Goal: Task Accomplishment & Management: Manage account settings

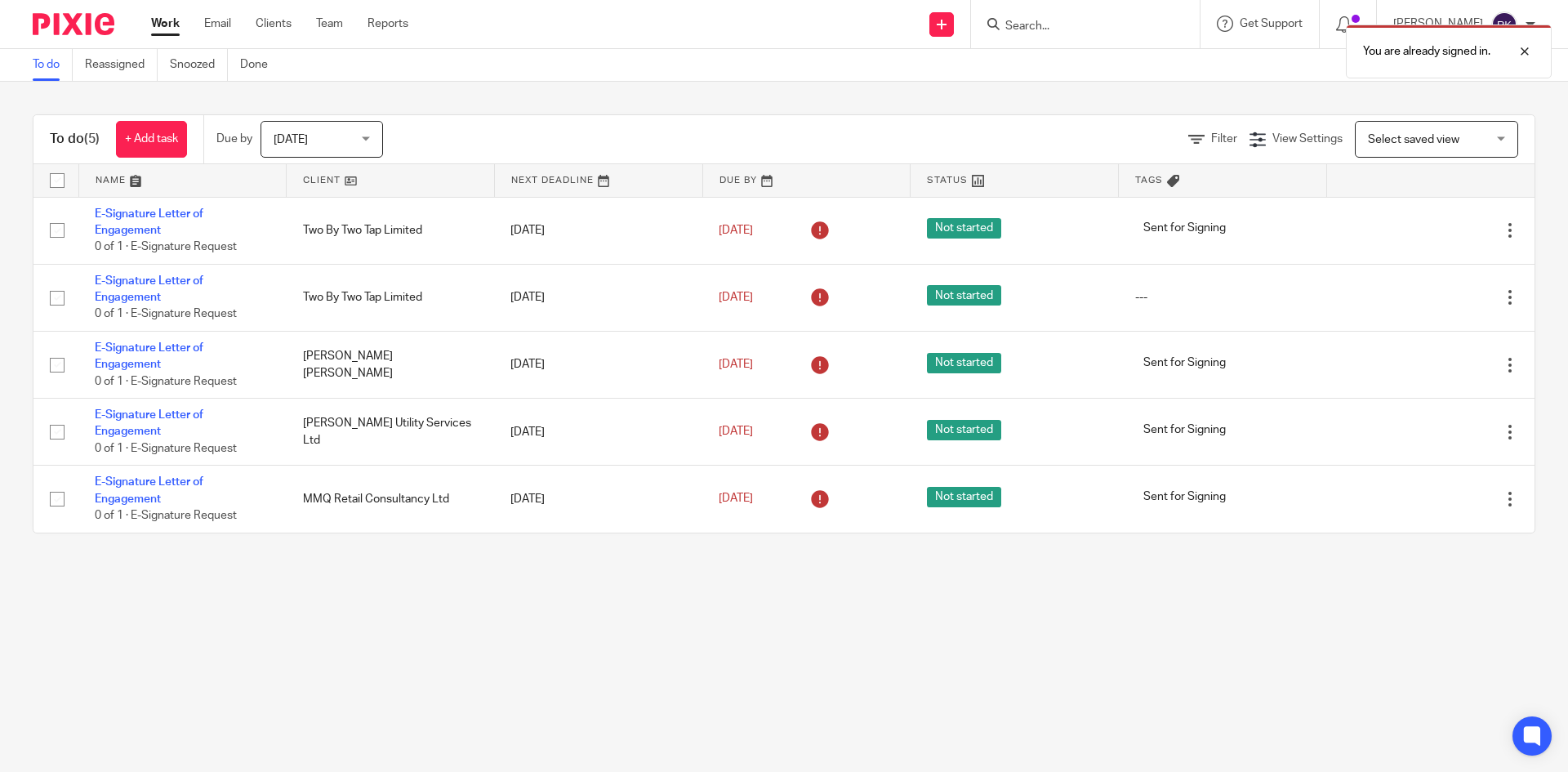
click at [1090, 22] on div "You are already signed in." at bounding box center [1167, 47] width 768 height 62
click at [1050, 25] on div "You are already signed in." at bounding box center [1167, 47] width 768 height 62
click at [1034, 25] on input "Search" at bounding box center [1076, 27] width 147 height 15
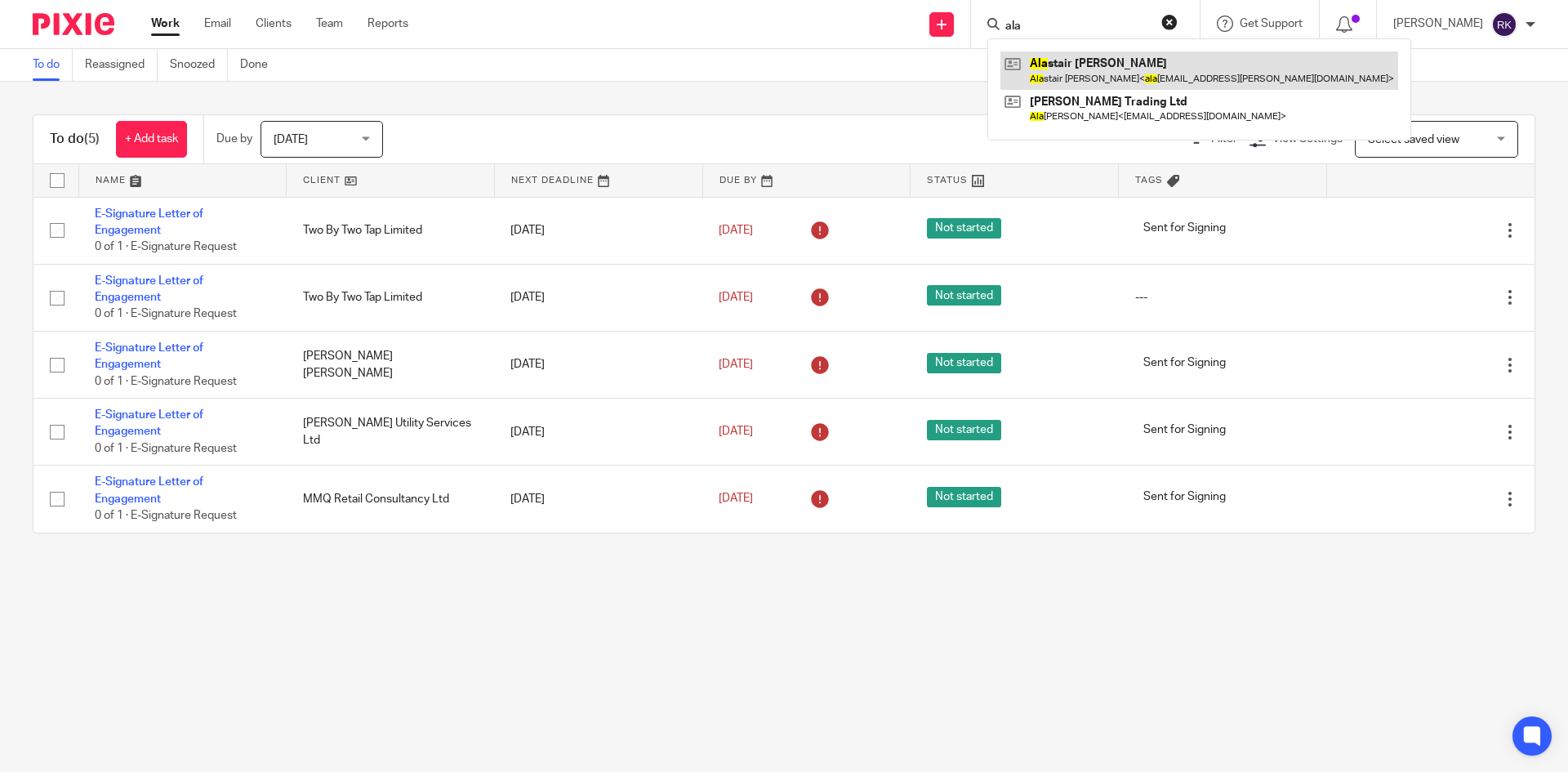
type input "ala"
click at [1095, 73] on link at bounding box center [1199, 70] width 398 height 37
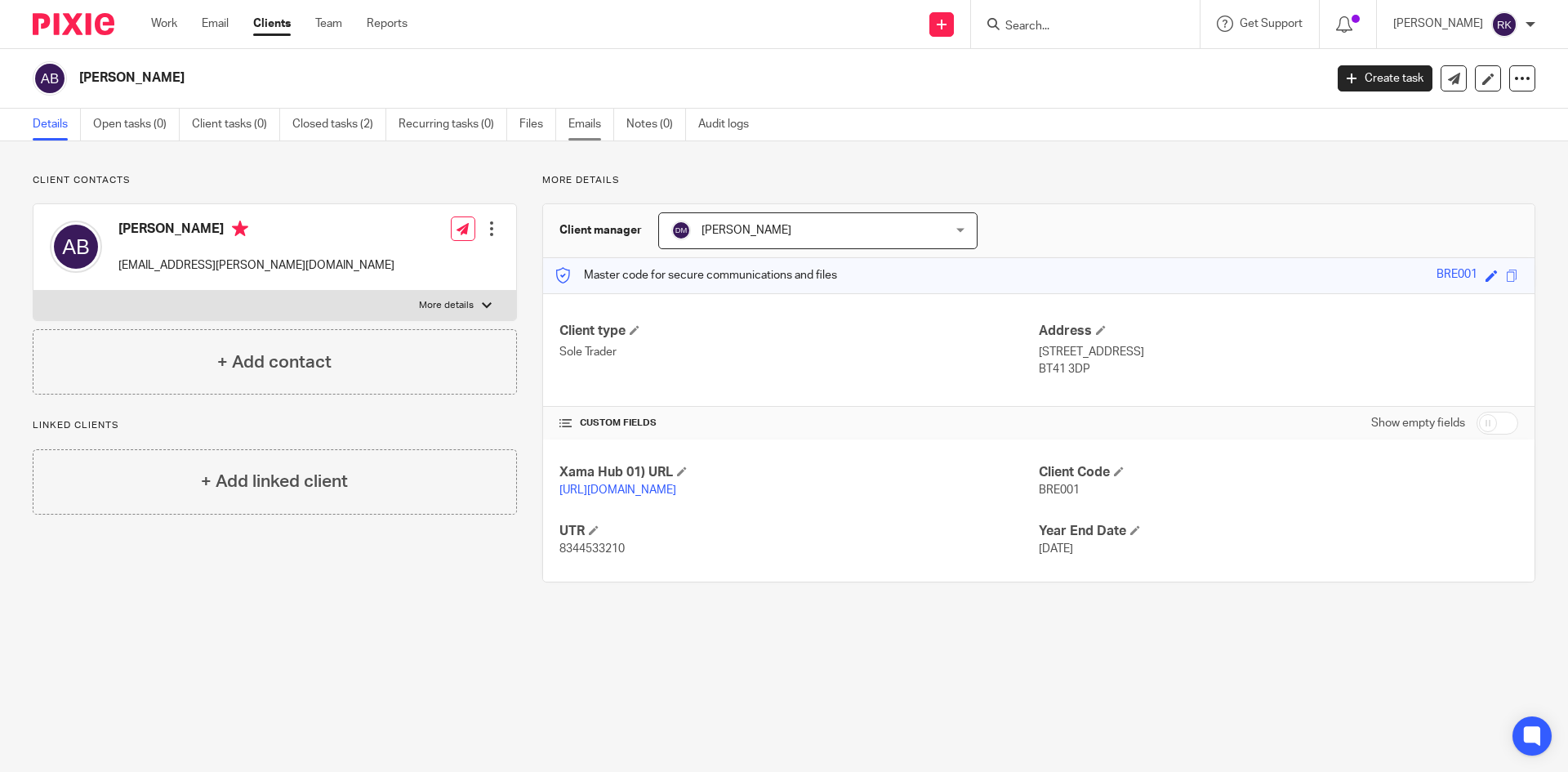
click at [582, 121] on link "Emails" at bounding box center [591, 125] width 45 height 32
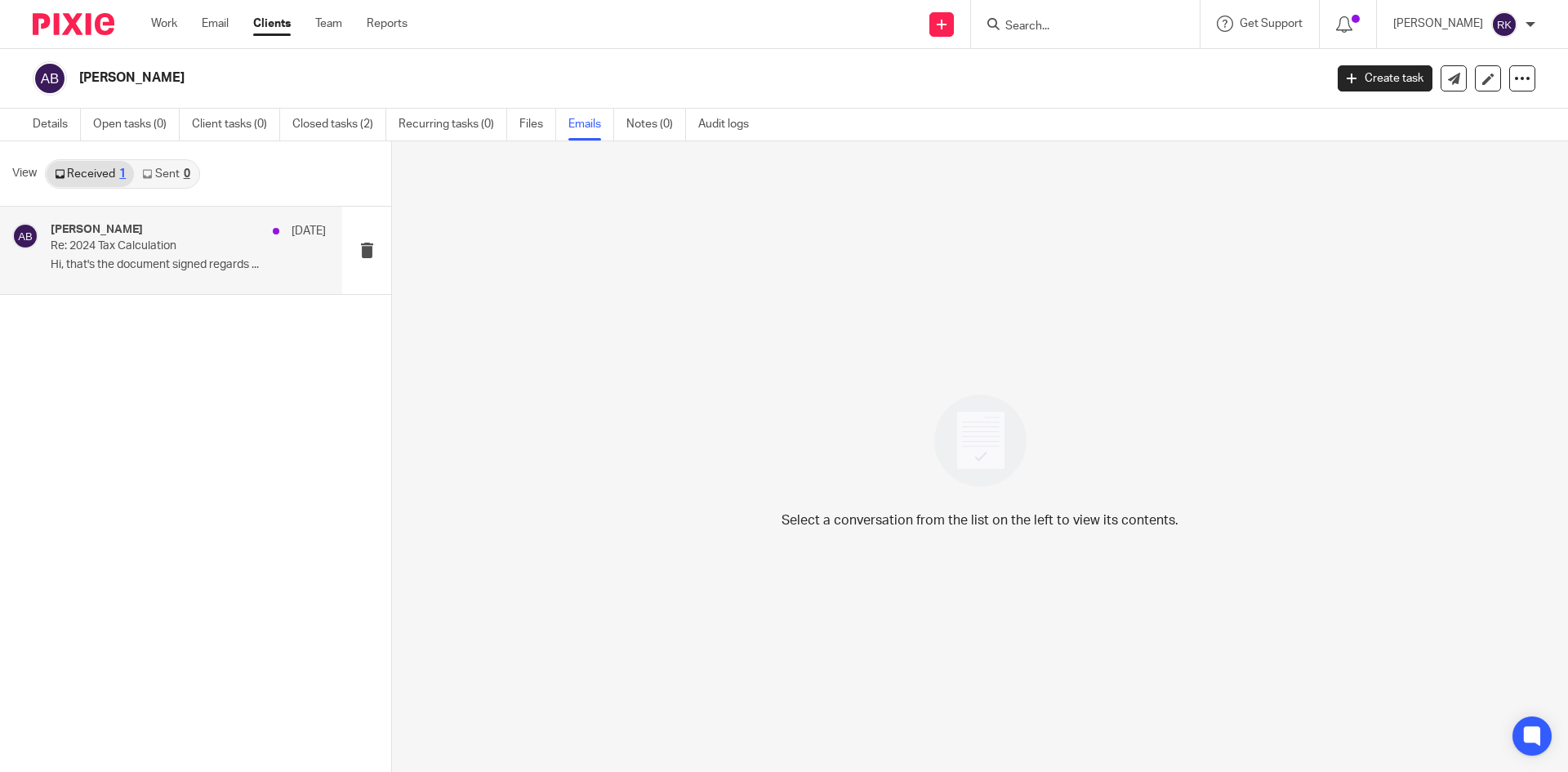
click at [163, 242] on p "Re: 2024 Tax Calculation" at bounding box center [161, 246] width 221 height 14
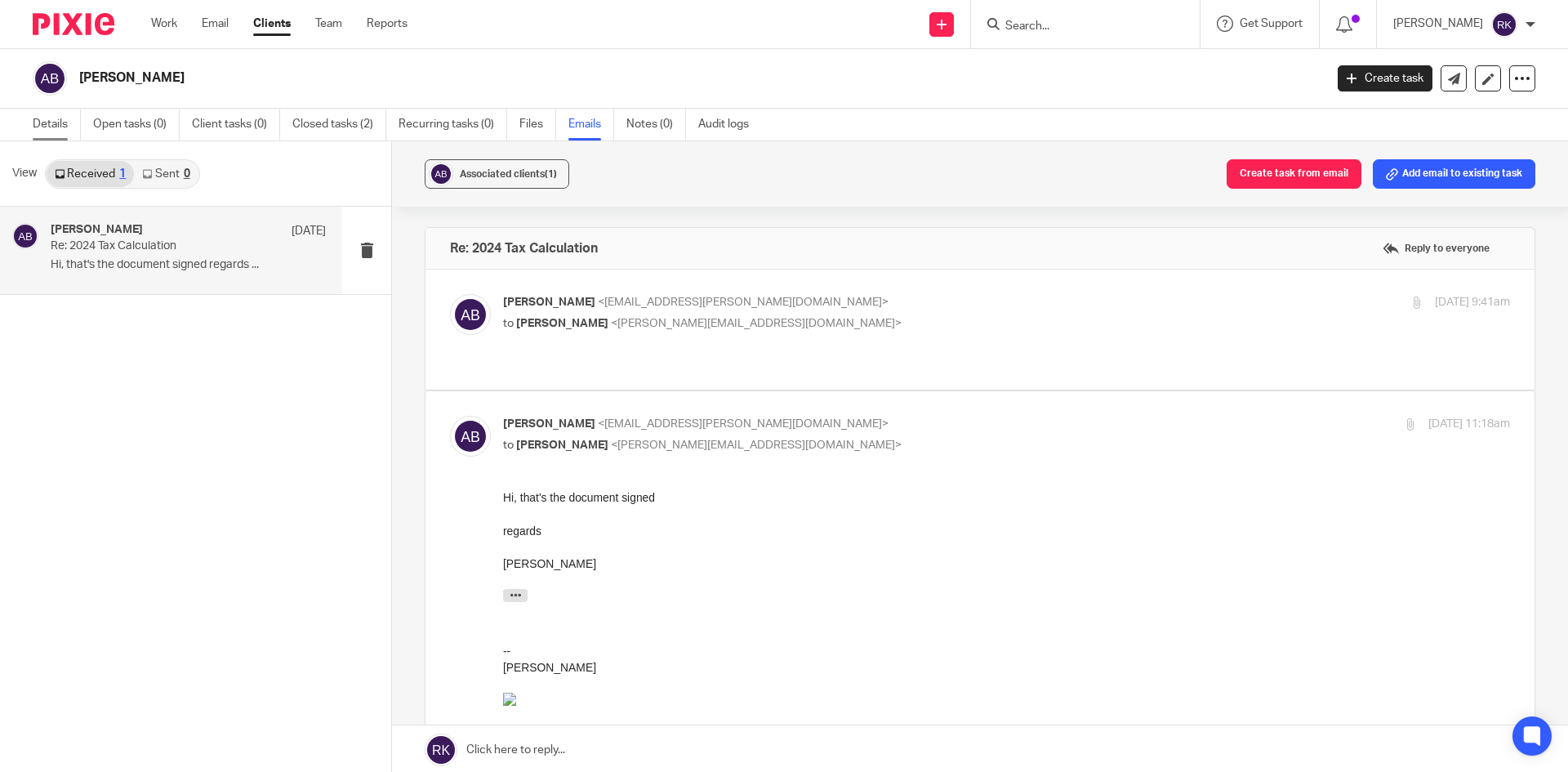
click at [60, 122] on link "Details" at bounding box center [57, 125] width 48 height 32
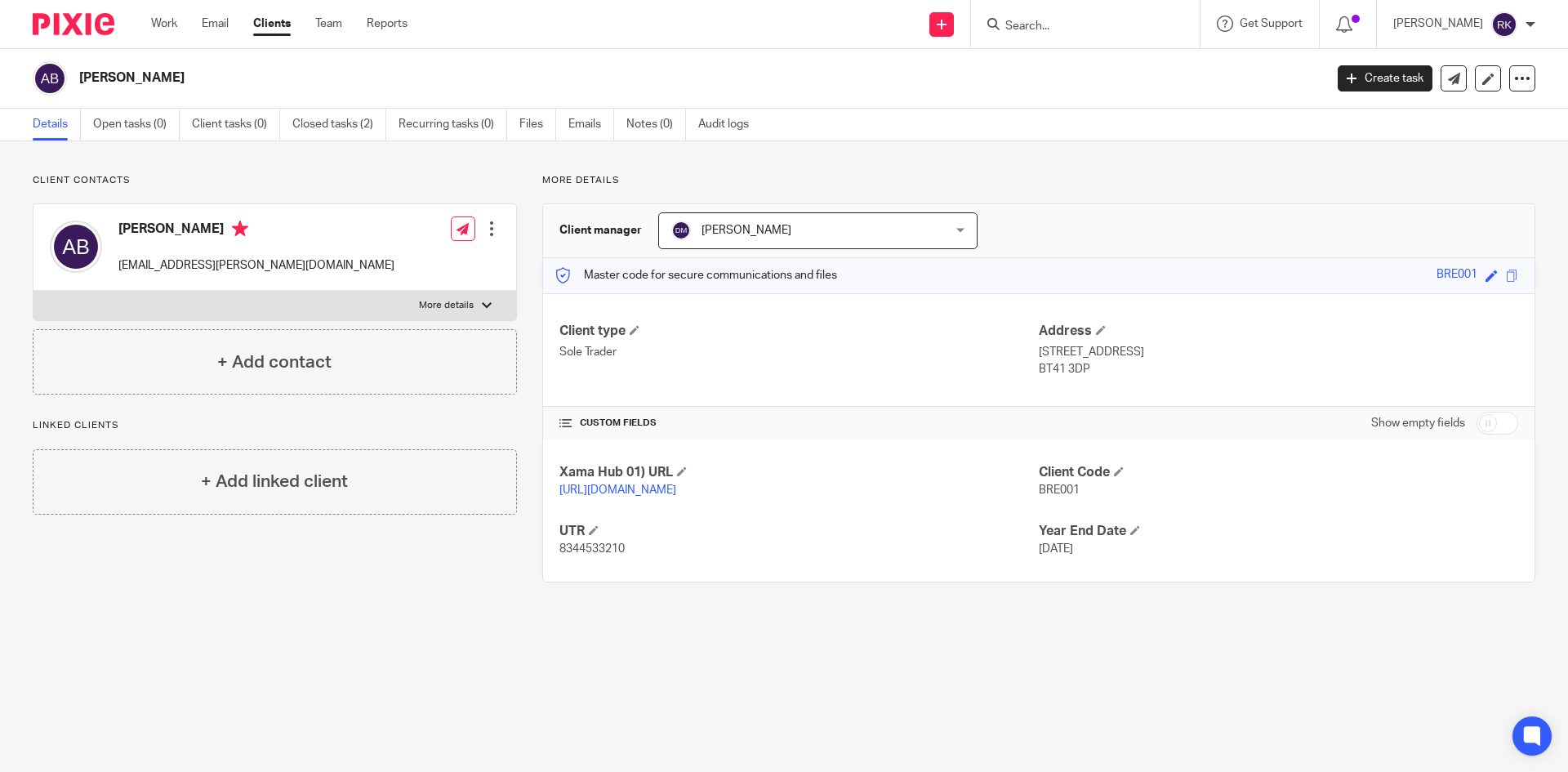
click at [491, 224] on div at bounding box center [492, 229] width 16 height 16
click at [420, 264] on link "Edit contact" at bounding box center [414, 265] width 156 height 24
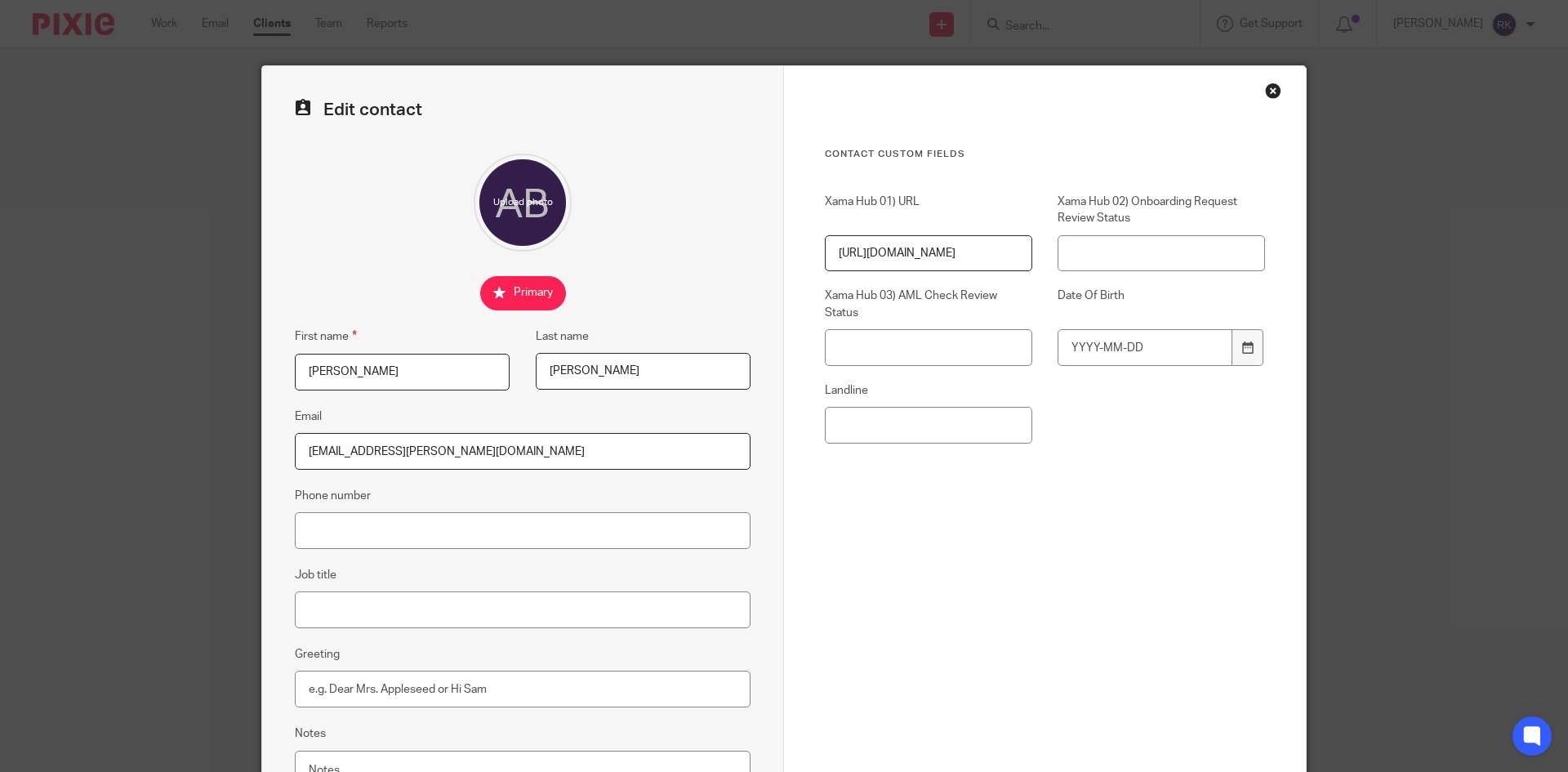
drag, startPoint x: 487, startPoint y: 455, endPoint x: 0, endPoint y: 360, distance: 496.2
click at [0, 360] on div "Edit contact First name [PERSON_NAME] Last name [PERSON_NAME] Email [EMAIL_ADDR…" at bounding box center [784, 386] width 1568 height 772
type input "[EMAIL_ADDRESS][DOMAIN_NAME]"
type input "07730637740"
click at [431, 618] on input "Job title" at bounding box center [522, 609] width 455 height 36
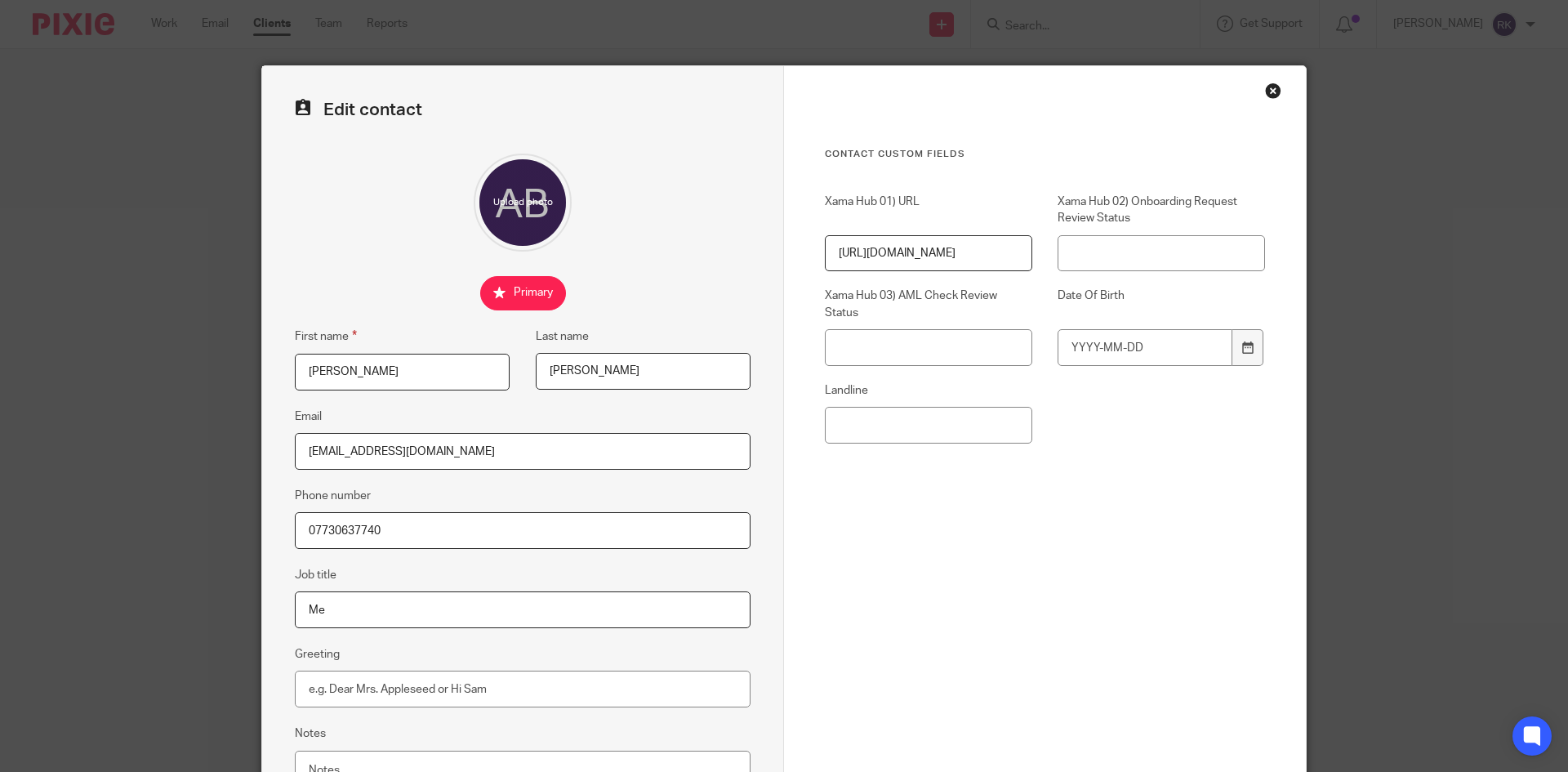
type input "M"
type input "B"
type input "motorbike mechanic"
click at [367, 702] on input "Greeting" at bounding box center [522, 688] width 455 height 36
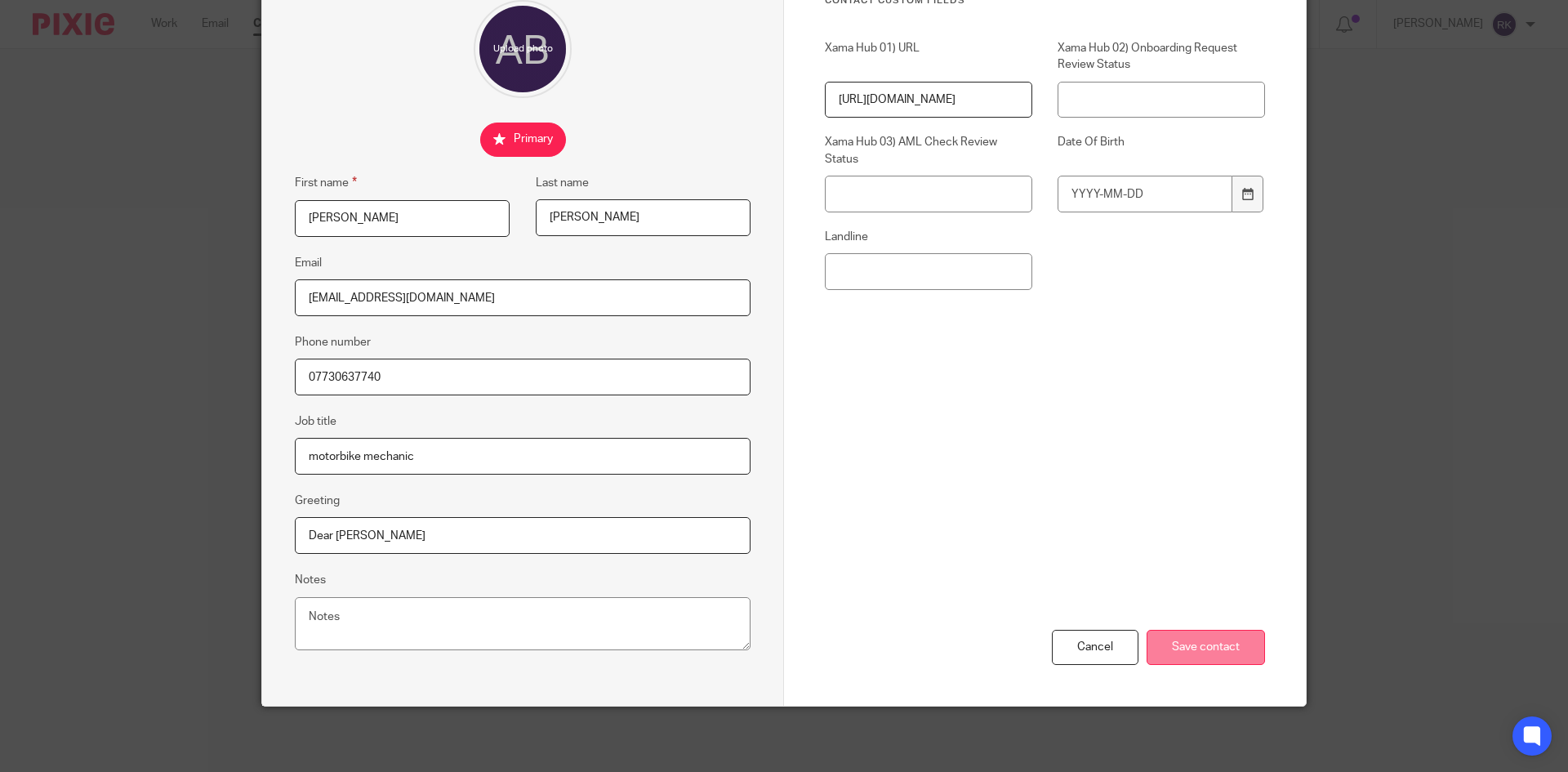
type input "Dear Alastair"
click at [1215, 643] on input "Save contact" at bounding box center [1205, 647] width 118 height 35
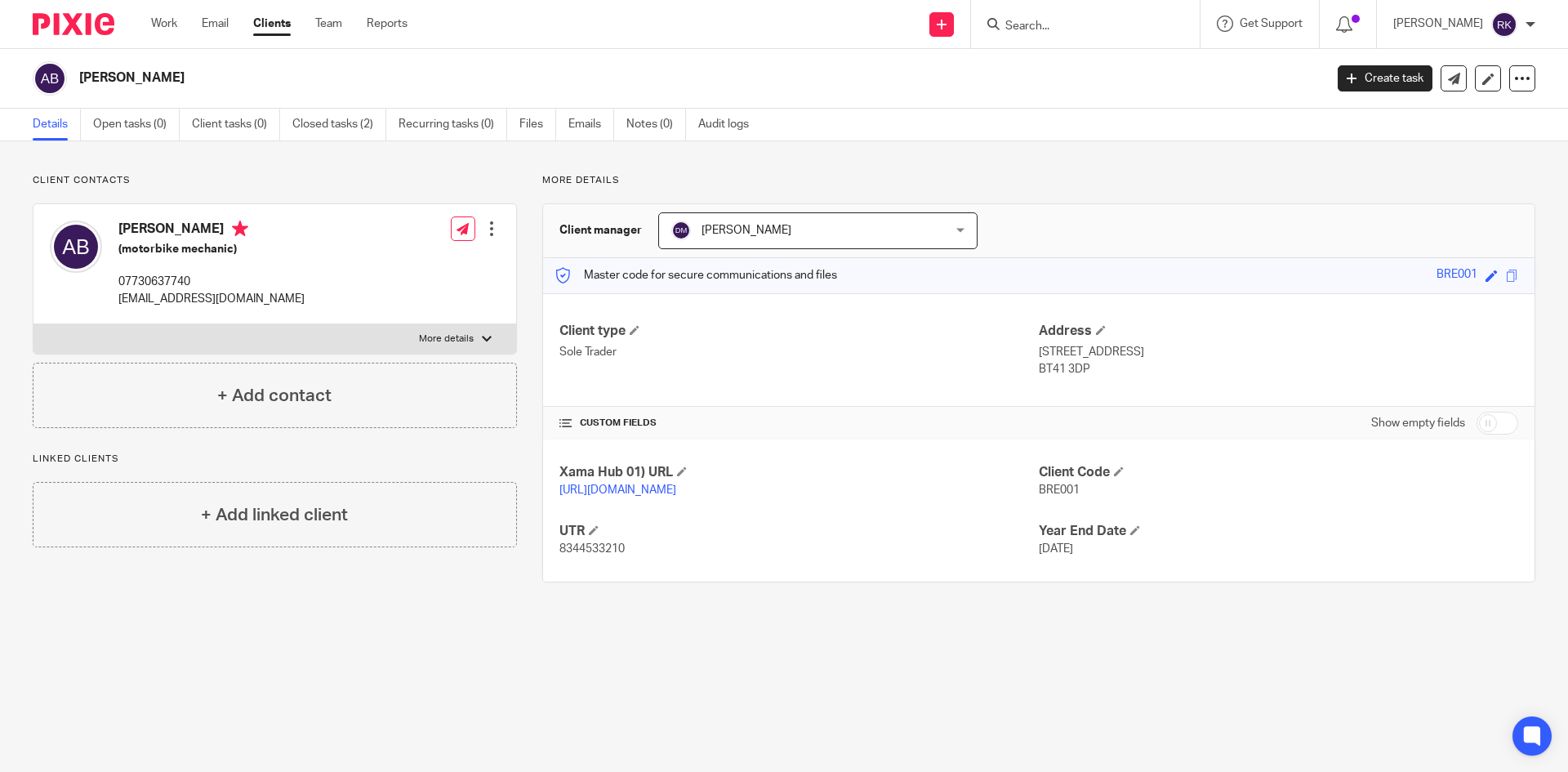
click at [1377, 65] on div "Alastair Bremner Create task Update from Companies House Export data Merge Arch…" at bounding box center [784, 78] width 1502 height 35
click at [1362, 84] on link "Create task" at bounding box center [1385, 77] width 95 height 26
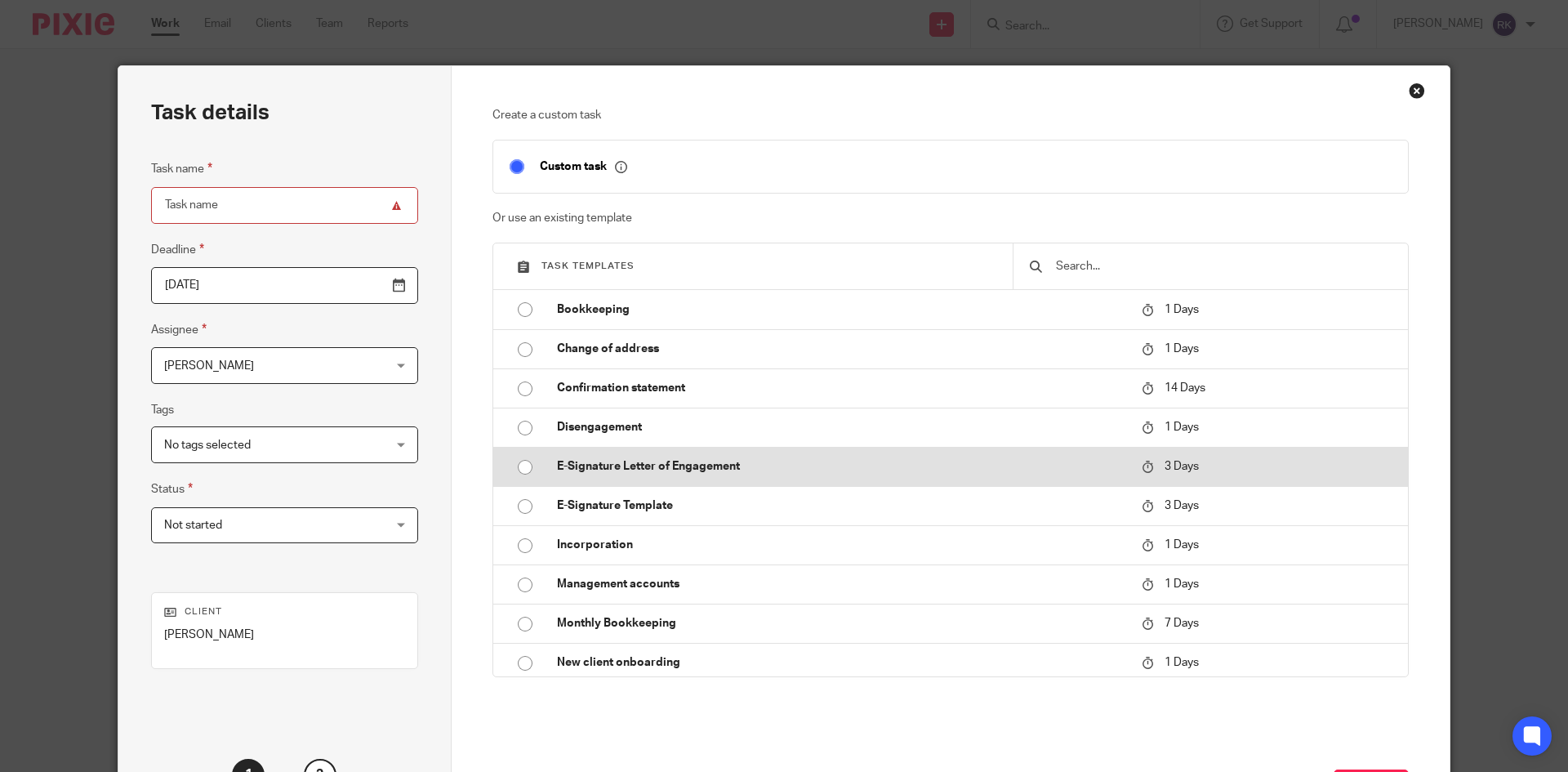
click at [639, 474] on p "E-Signature Letter of Engagement" at bounding box center [840, 466] width 568 height 16
type input "[DATE]"
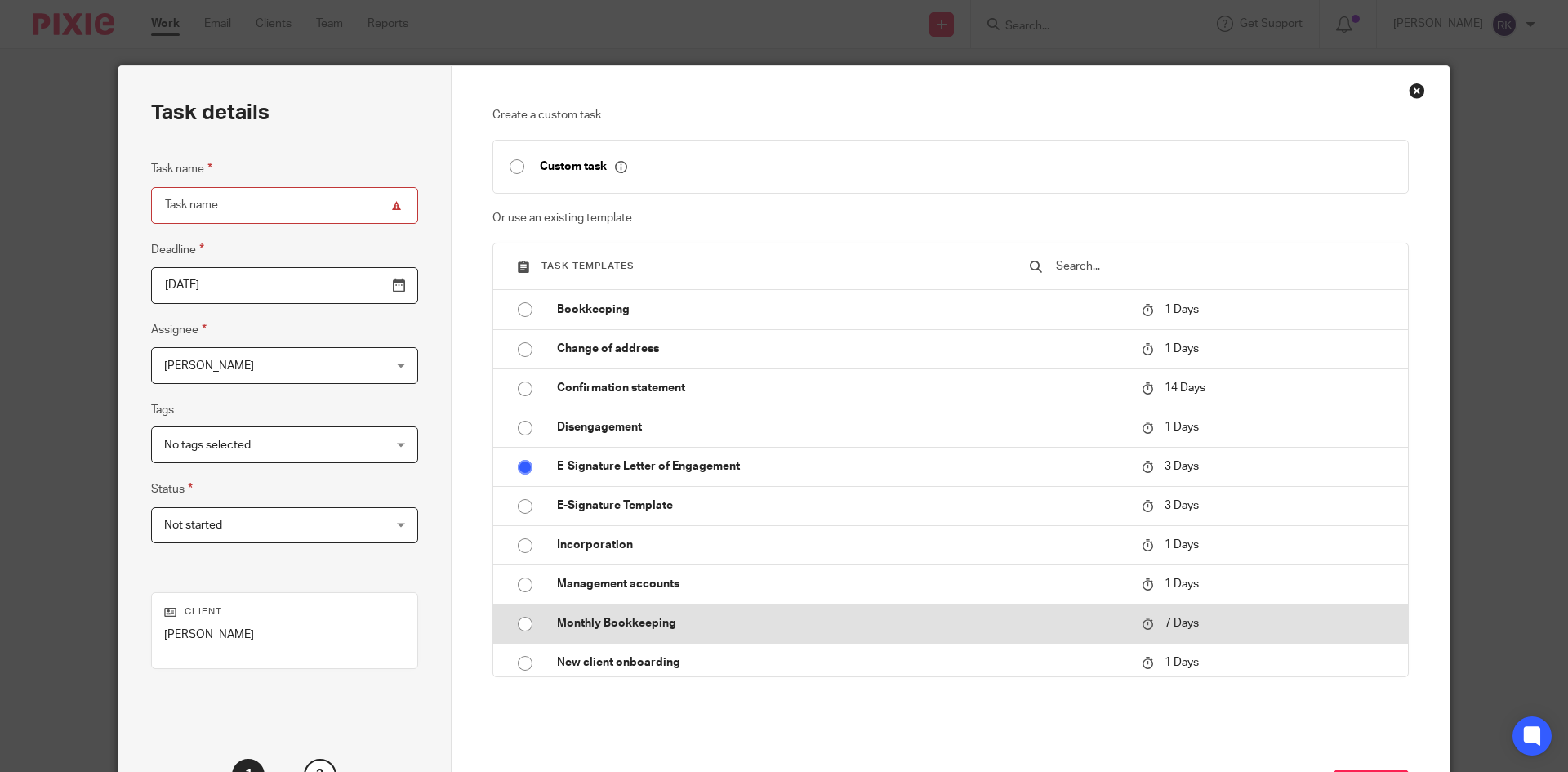
type input "E-Signature Letter of Engagement"
checkbox input "false"
radio input "true"
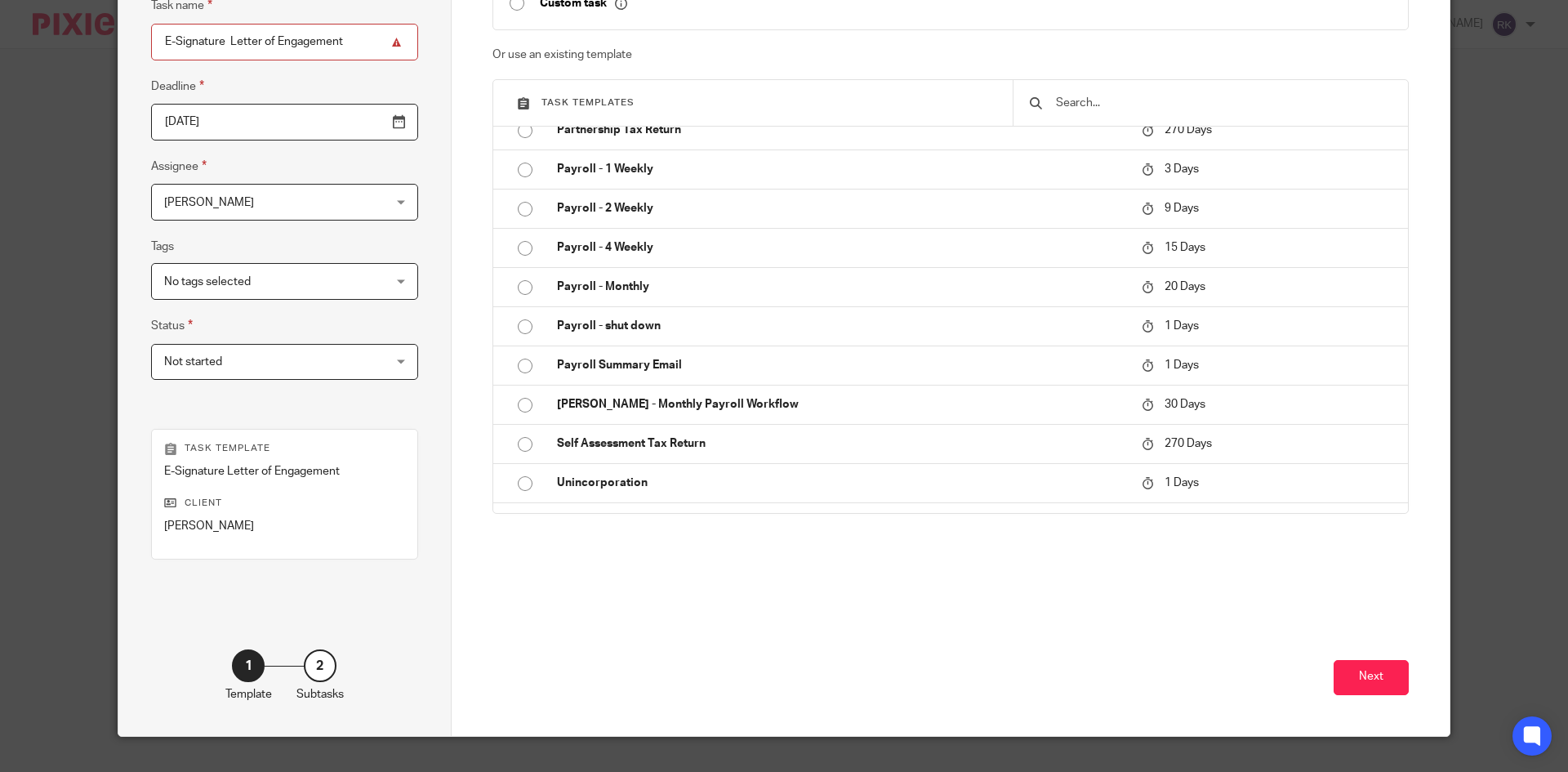
scroll to position [194, 0]
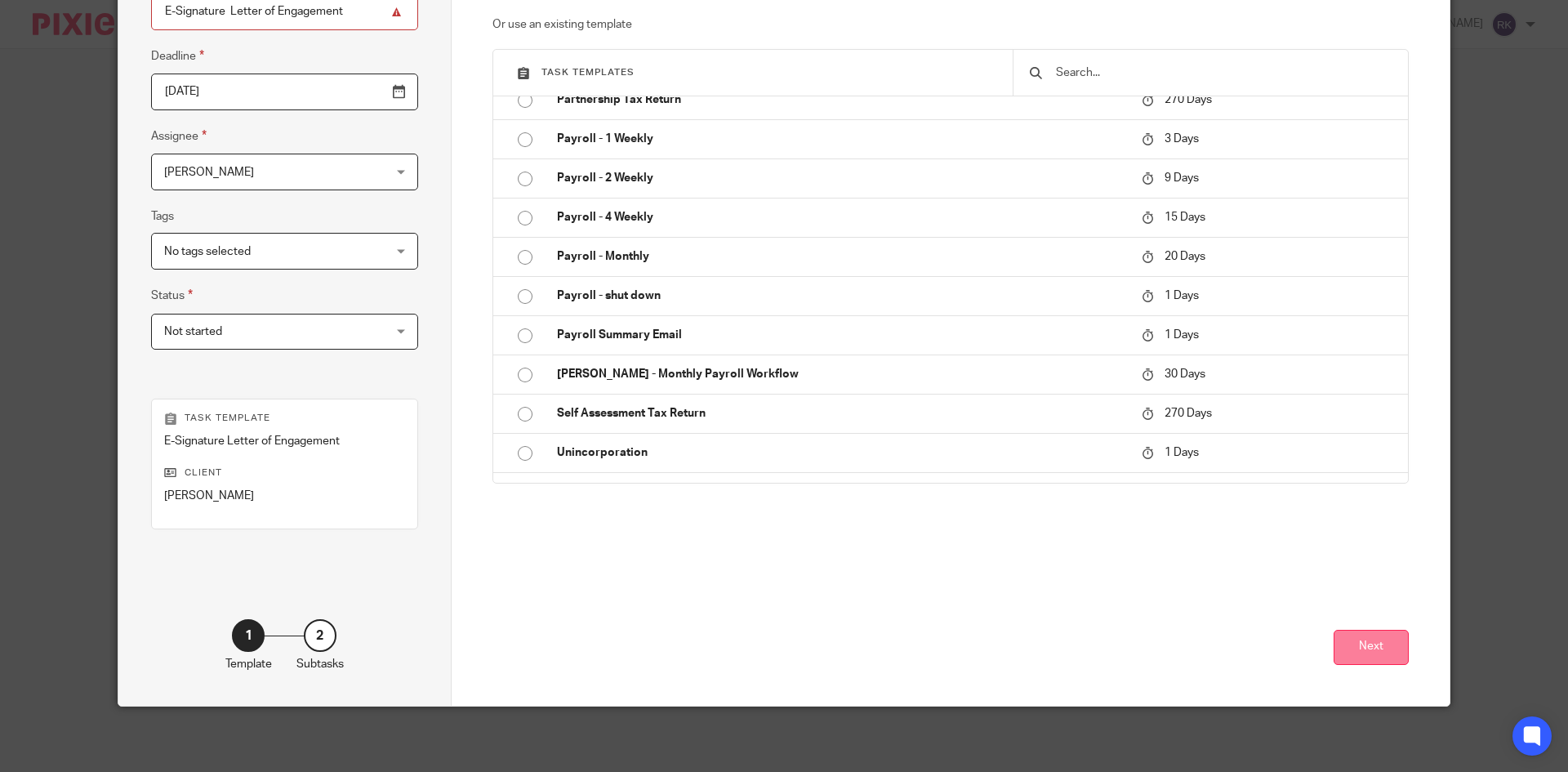
click at [1386, 643] on button "Next" at bounding box center [1371, 647] width 75 height 35
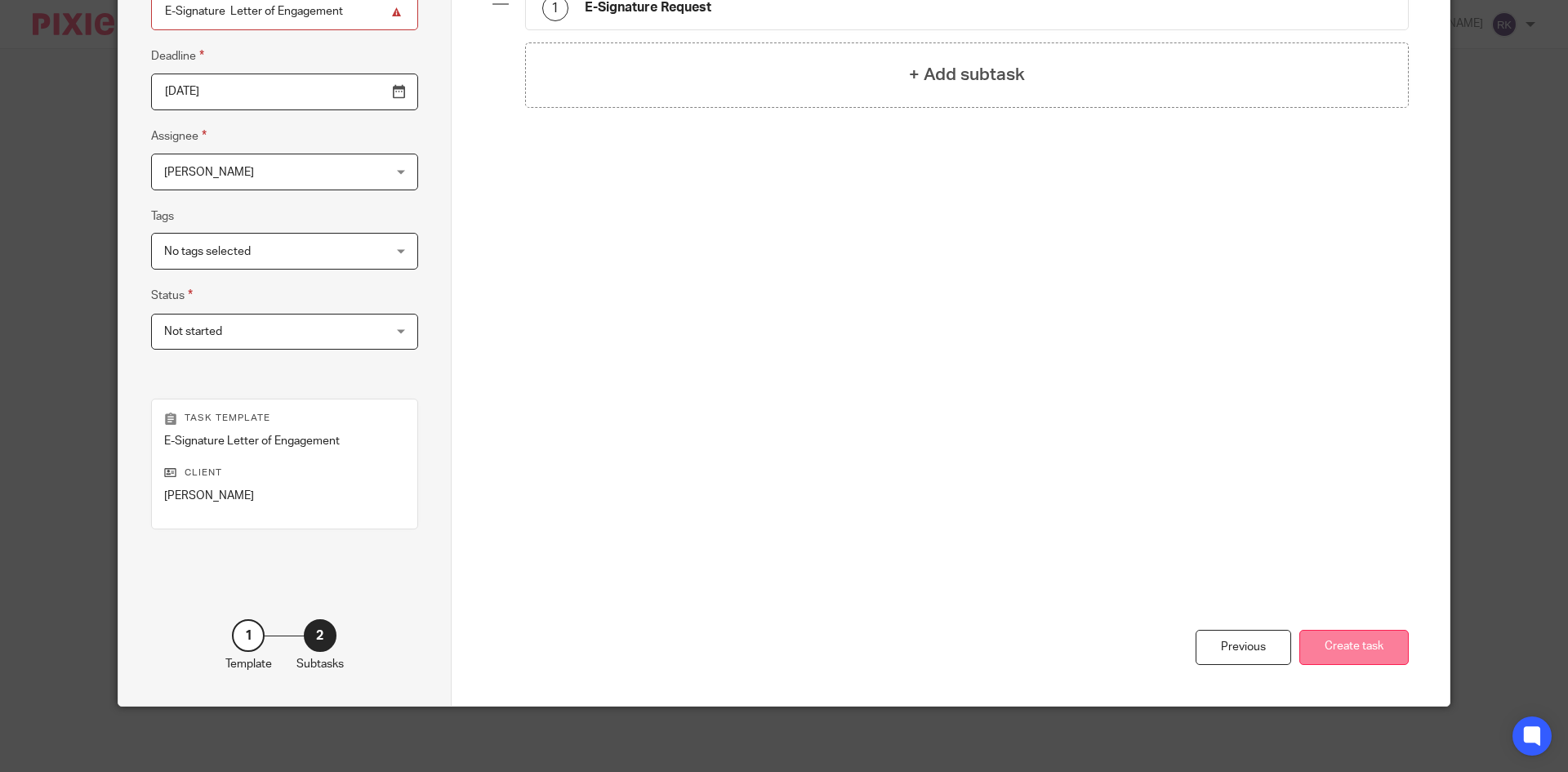
click at [1353, 650] on button "Create task" at bounding box center [1354, 647] width 109 height 35
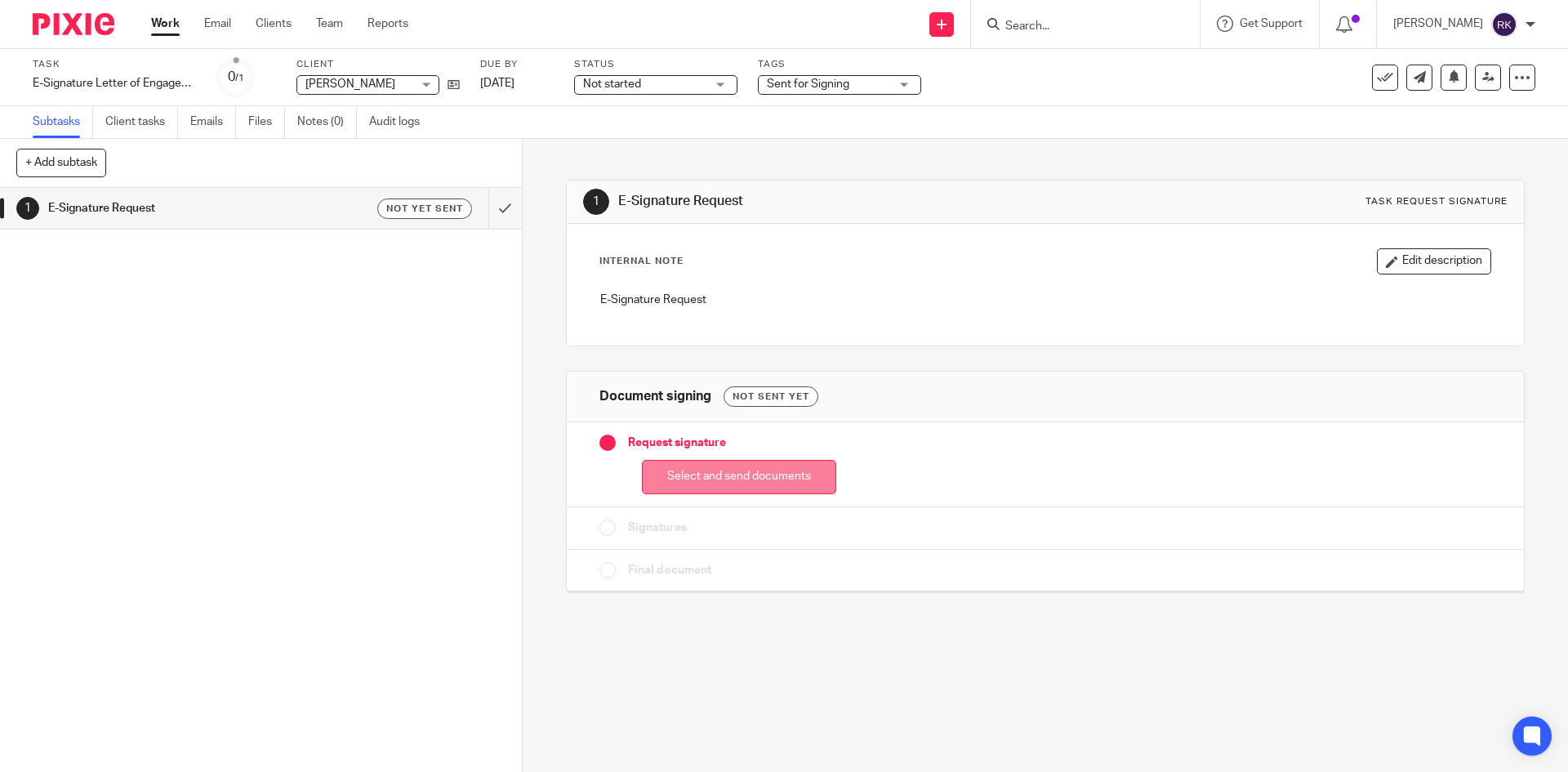
click at [752, 472] on button "Select and send documents" at bounding box center [739, 477] width 195 height 35
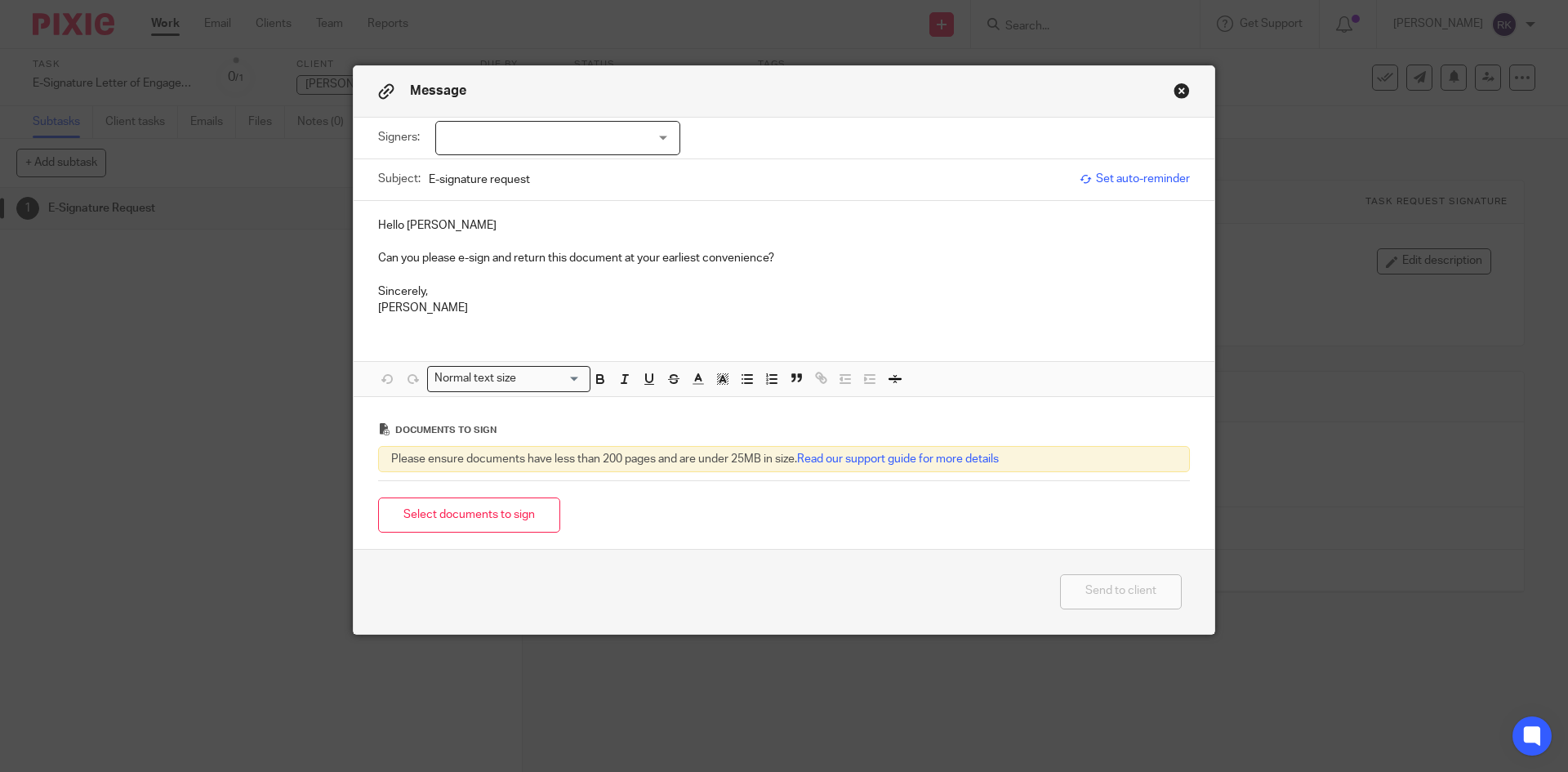
click at [470, 126] on div at bounding box center [557, 138] width 245 height 35
click at [483, 171] on span "[PERSON_NAME]" at bounding box center [503, 171] width 90 height 12
checkbox input "true"
click at [816, 267] on p at bounding box center [784, 274] width 812 height 16
click at [812, 257] on p "Can you please e-sign and return this document at your earliest convenience?" at bounding box center [784, 258] width 812 height 16
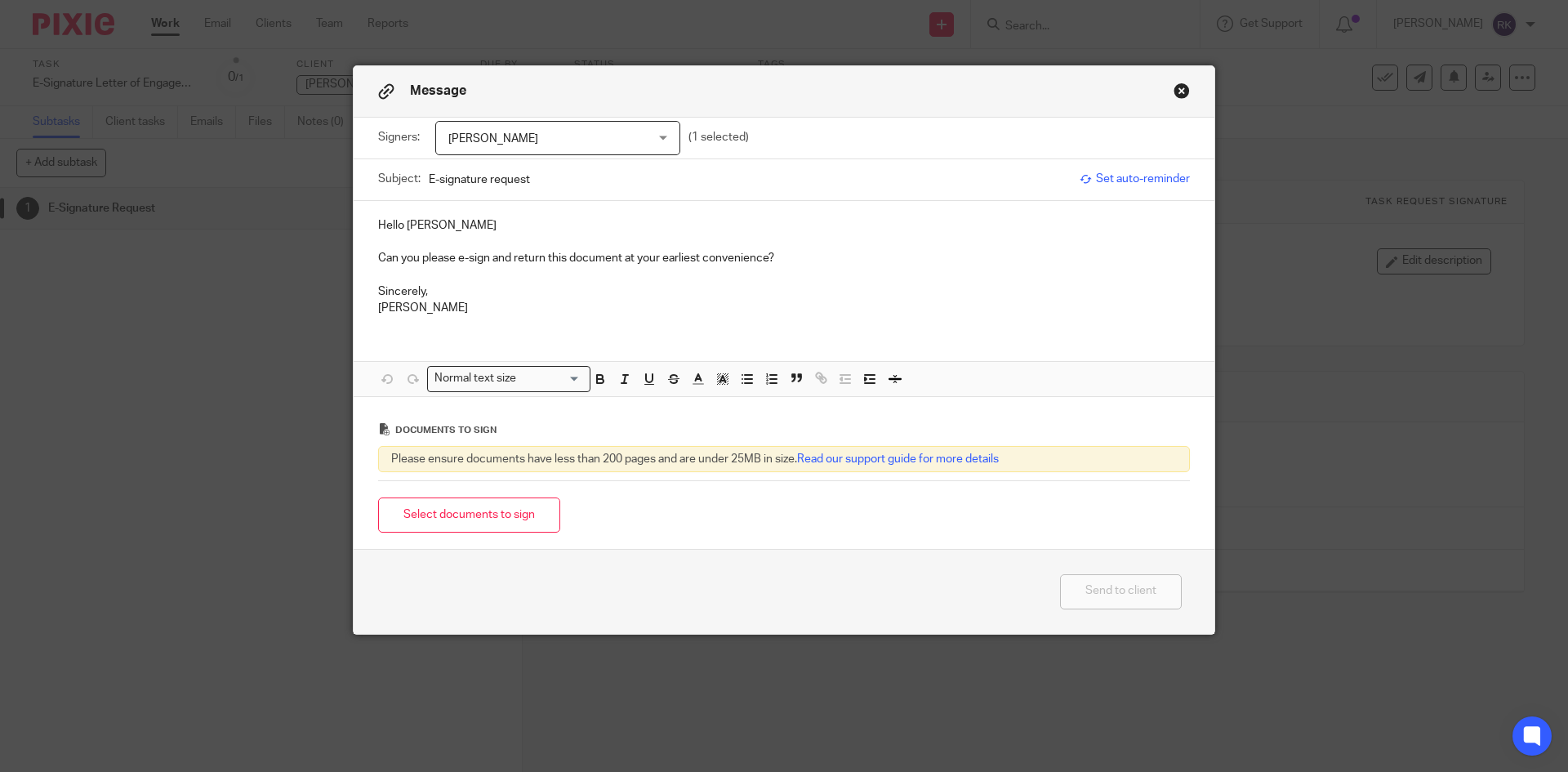
drag, startPoint x: 791, startPoint y: 249, endPoint x: 696, endPoint y: 261, distance: 95.8
click at [341, 248] on div "Message Signers: [PERSON_NAME] [PERSON_NAME] (1 selected) Subject: E-signature …" at bounding box center [784, 386] width 1568 height 772
click at [794, 269] on p at bounding box center [784, 274] width 812 height 16
click at [793, 258] on p "Can you please e-sign and return this document at your earliest convenience?" at bounding box center [784, 258] width 812 height 16
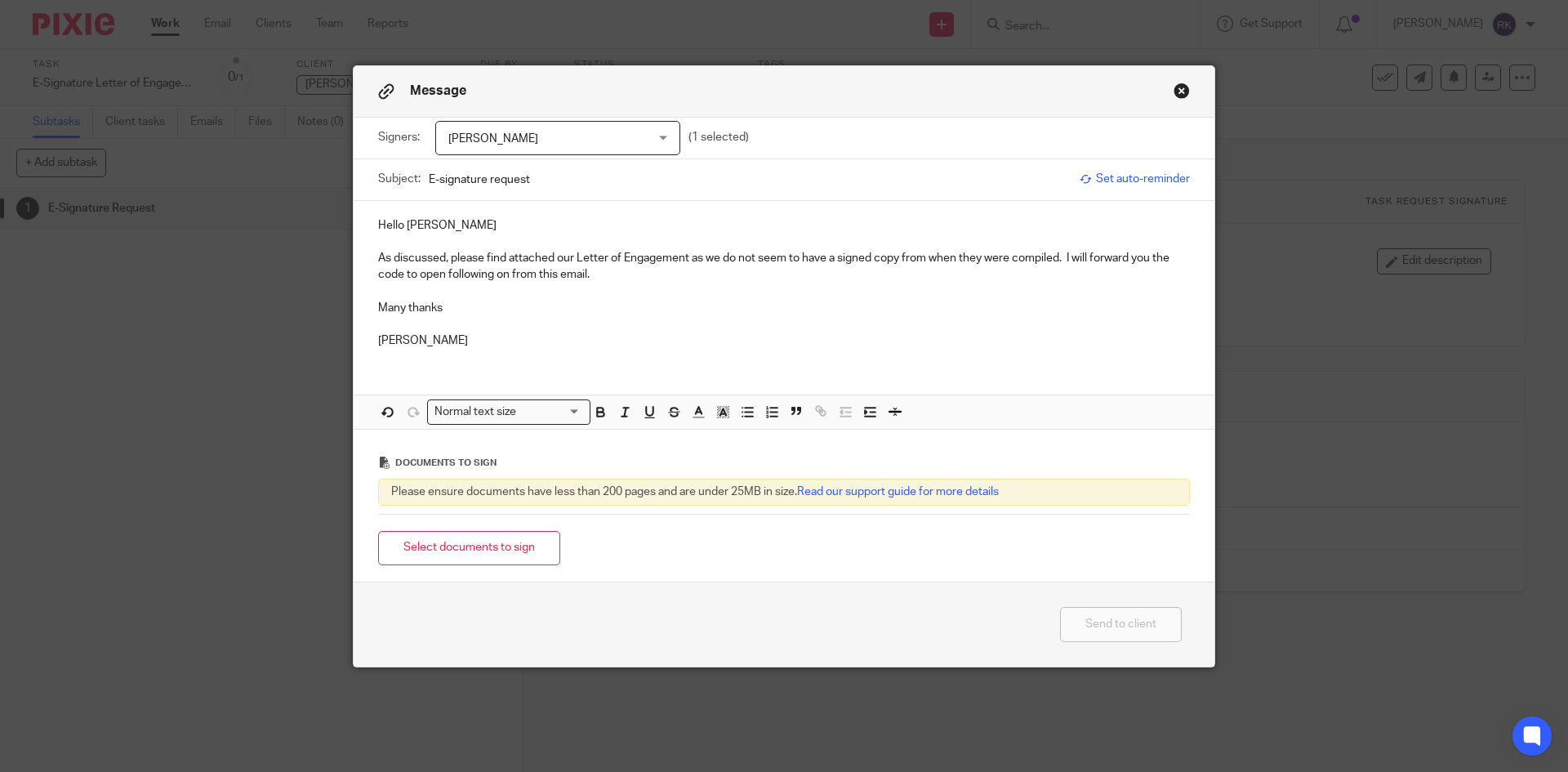
click at [474, 557] on button "Select documents to sign" at bounding box center [469, 548] width 182 height 35
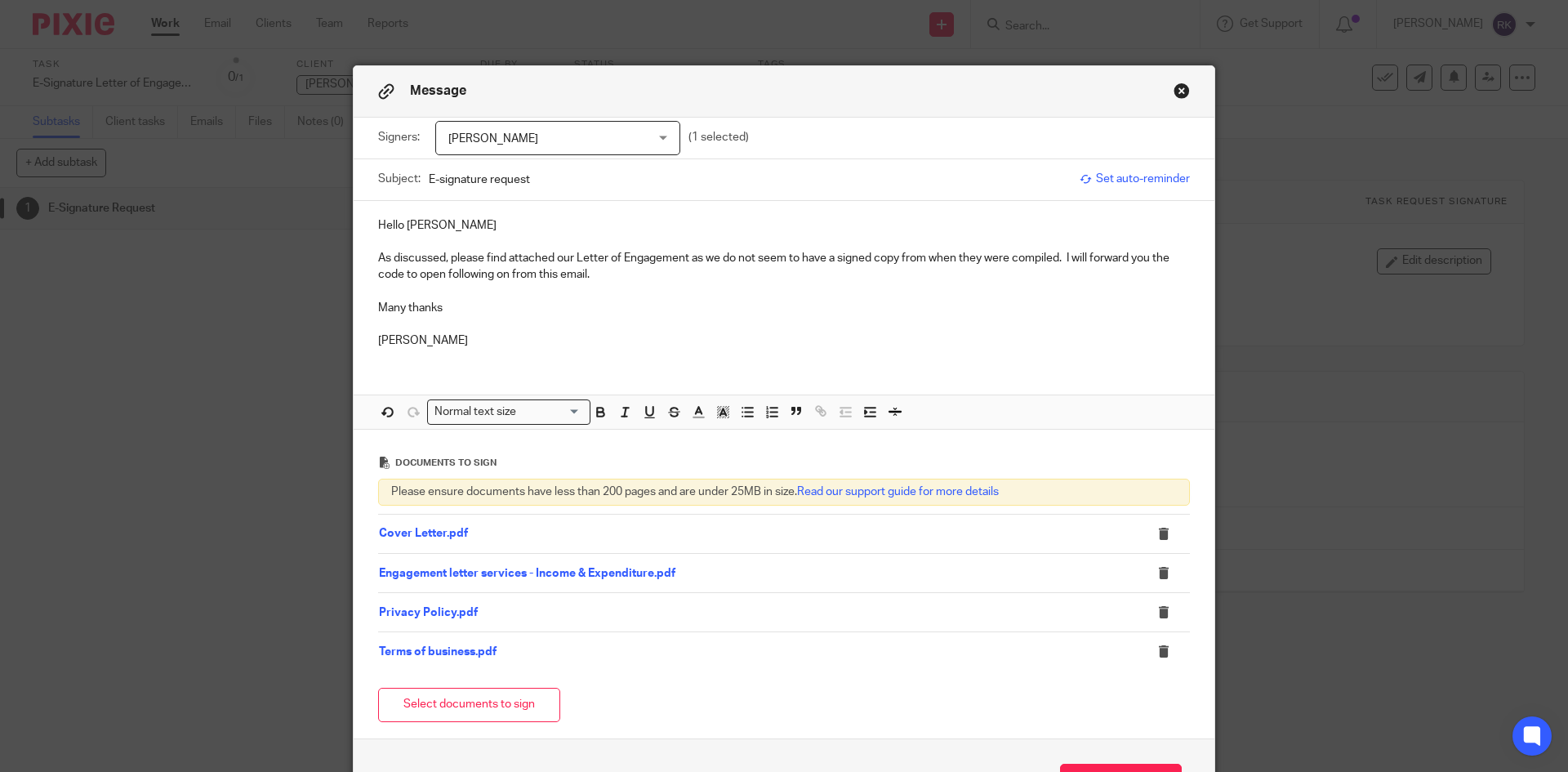
scroll to position [117, 0]
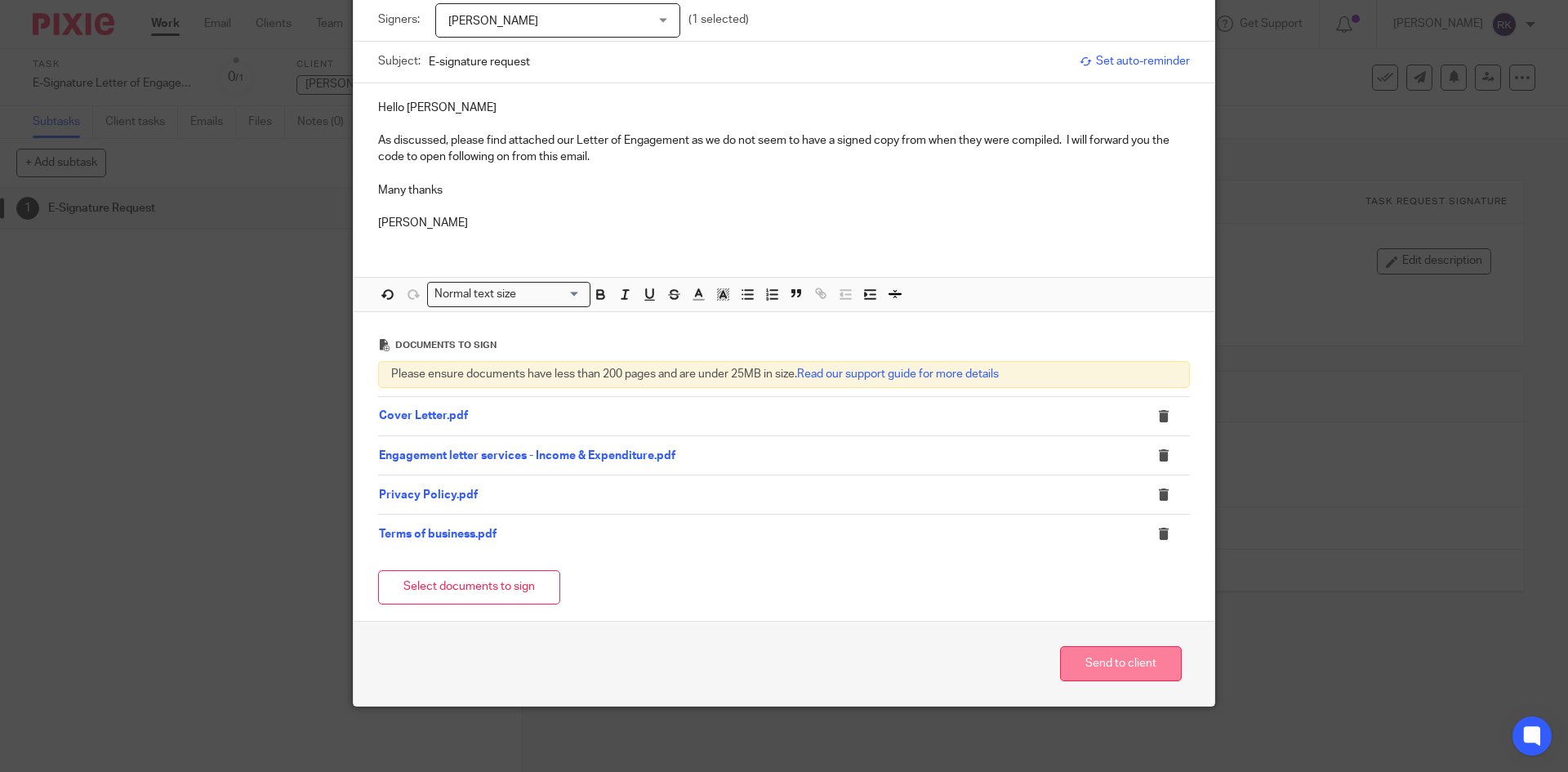
click at [1145, 658] on button "Send to client" at bounding box center [1121, 663] width 122 height 35
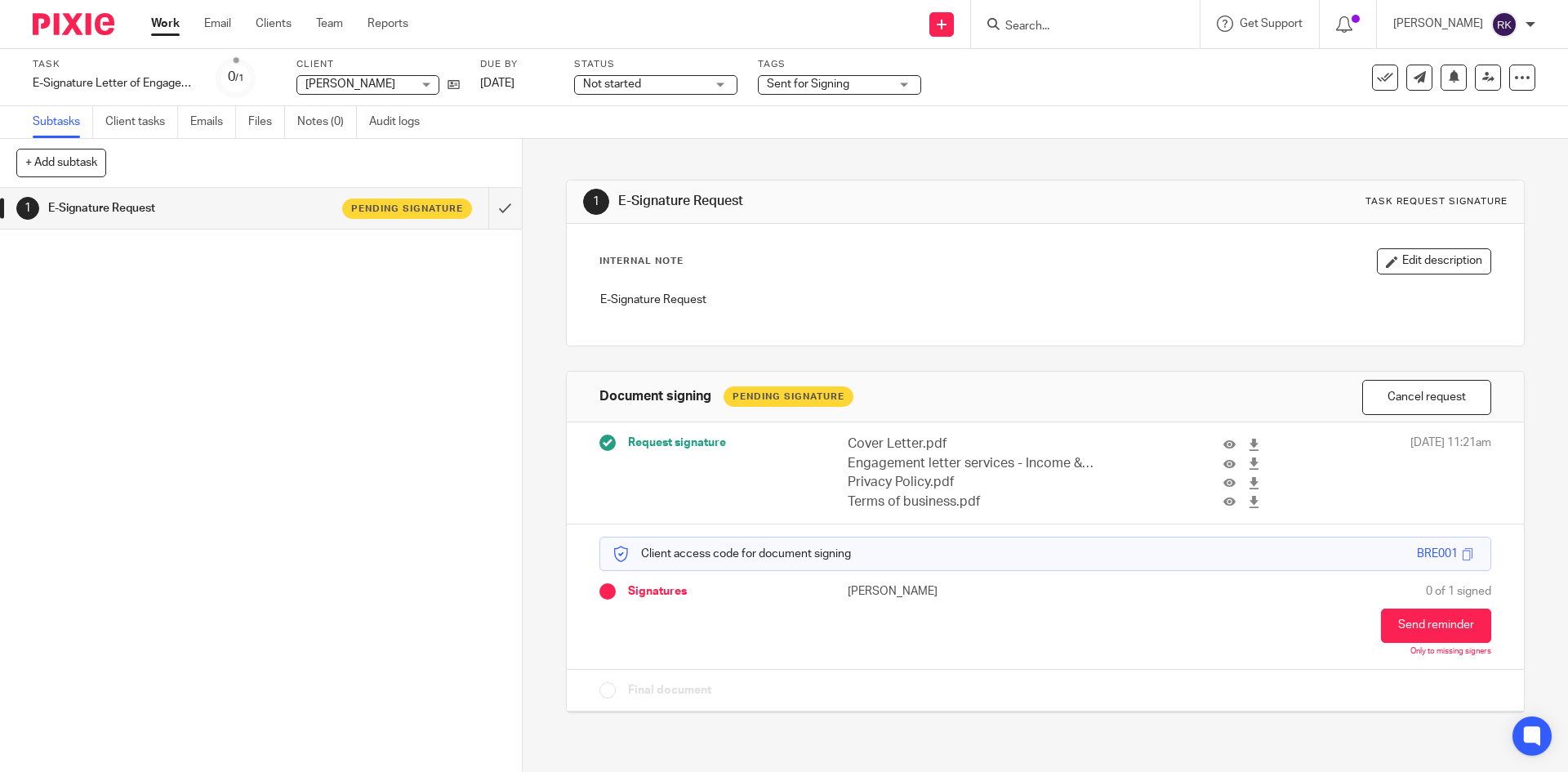
click at [1034, 22] on input "Search" at bounding box center [1076, 27] width 147 height 15
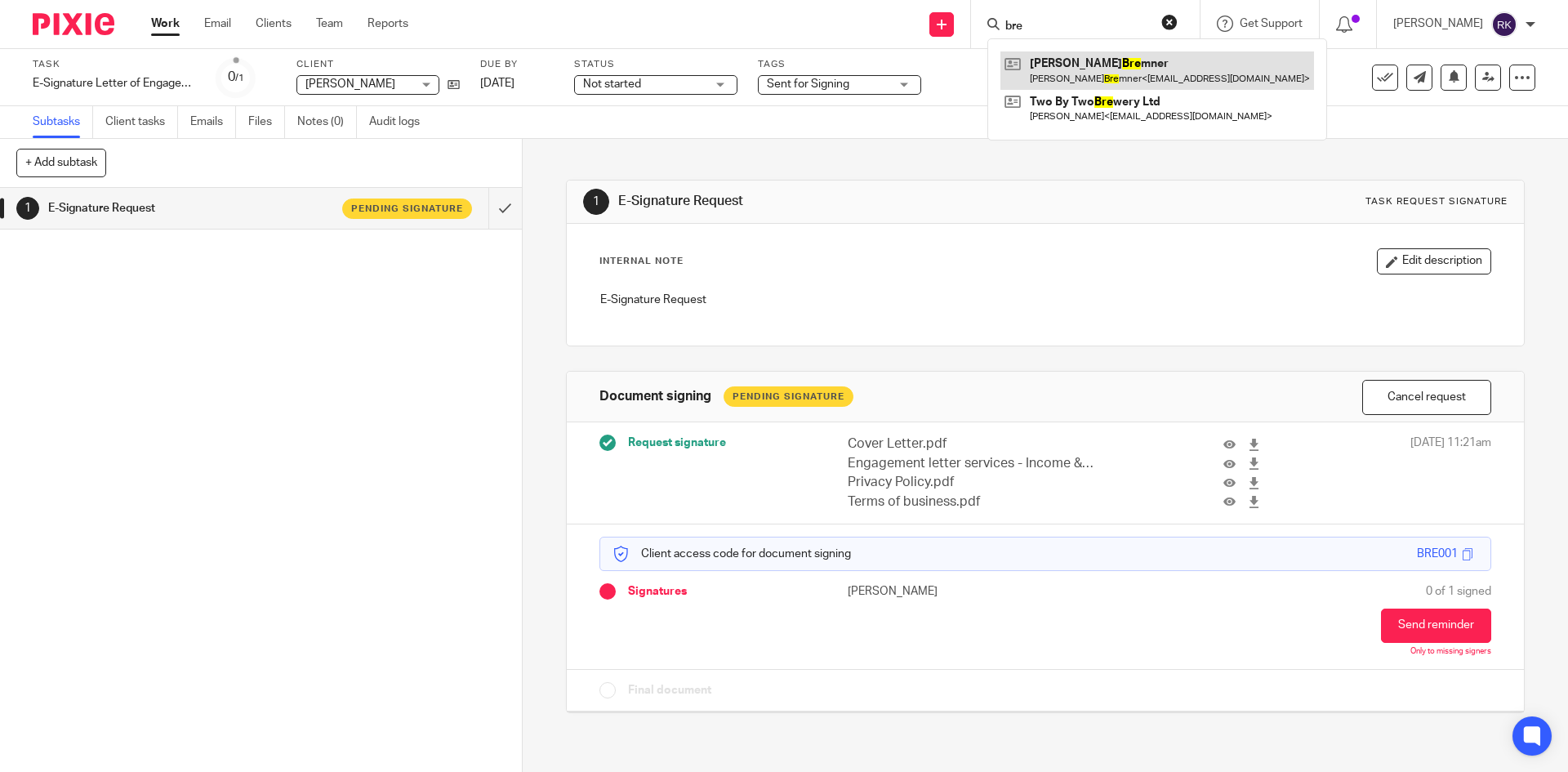
type input "bre"
click at [1126, 55] on link at bounding box center [1157, 70] width 314 height 37
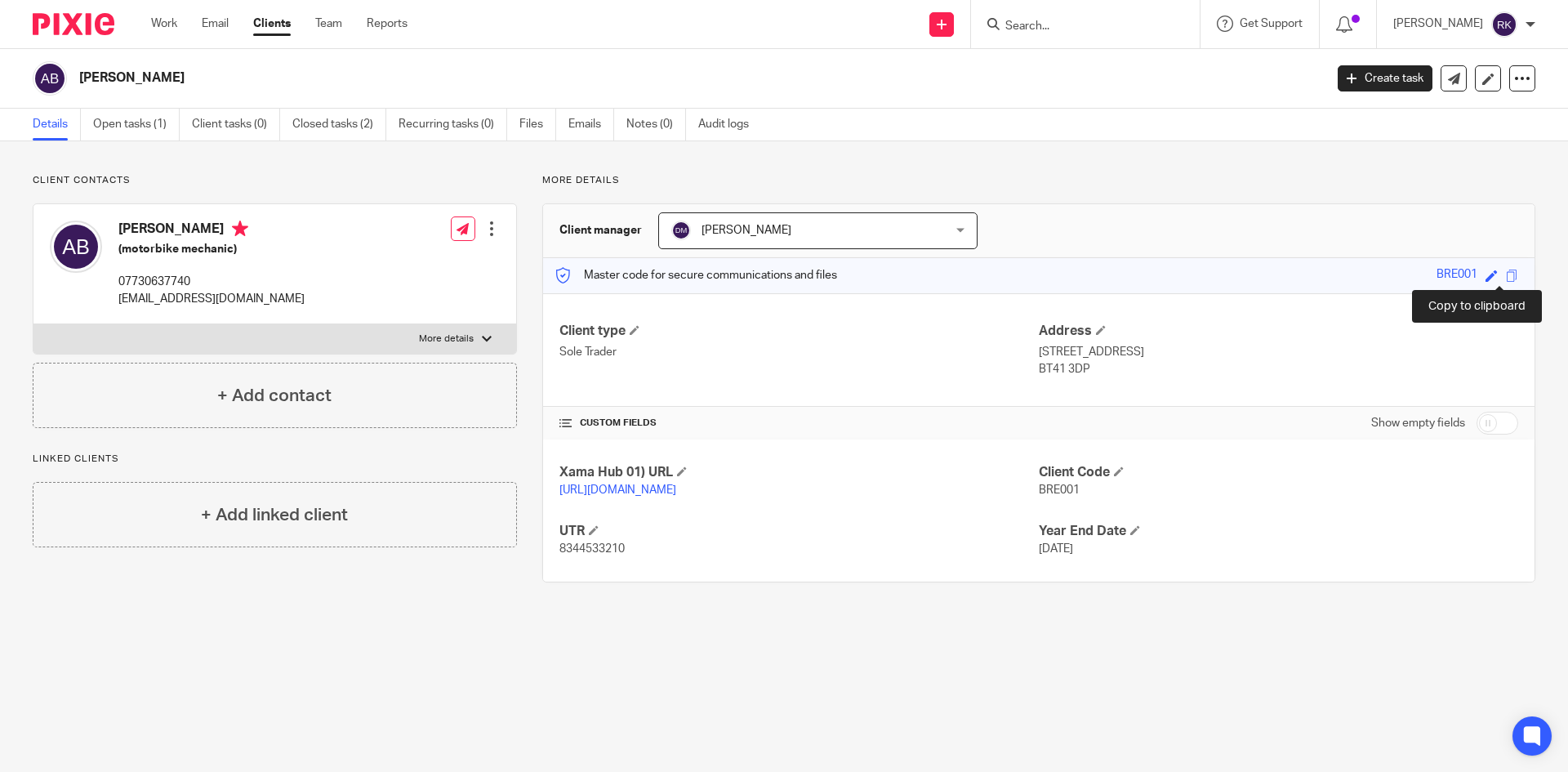
click at [1506, 277] on span at bounding box center [1512, 276] width 12 height 12
